Goal: Check status

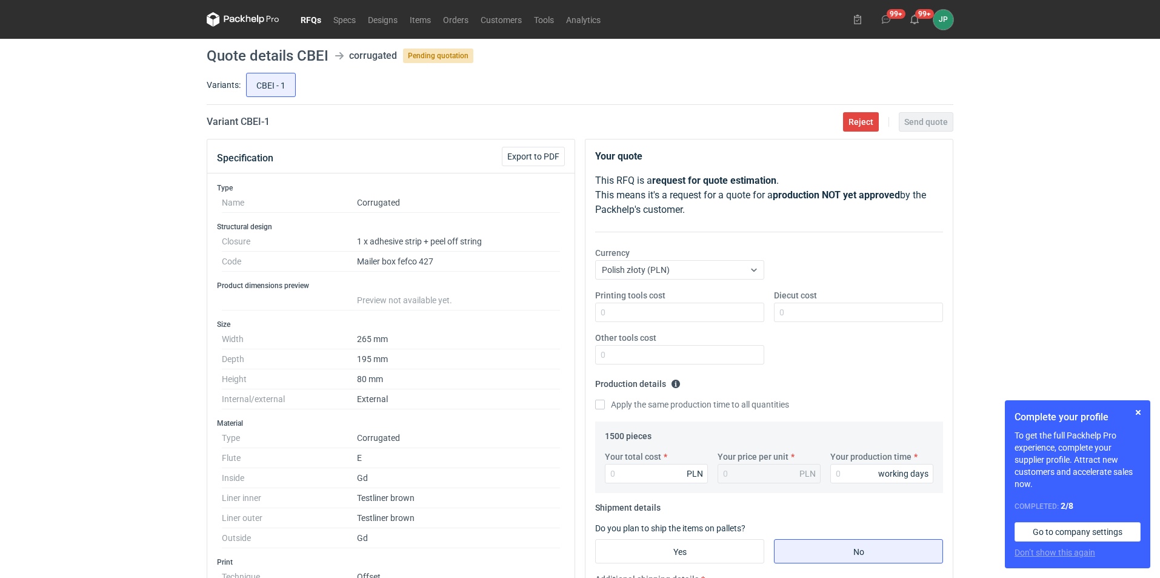
click at [1122, 173] on div "RFQs Specs Designs Items Orders Customers Tools Analytics 99+ 99+ JP [PERSON_NA…" at bounding box center [580, 289] width 1160 height 578
drag, startPoint x: 1160, startPoint y: 1, endPoint x: 101, endPoint y: 299, distance: 1099.9
click at [101, 299] on div "RFQs Specs Designs Items Orders Customers Tools Analytics 99+ 99+ JP Justyna Po…" at bounding box center [580, 289] width 1160 height 578
